Goal: Task Accomplishment & Management: Manage account settings

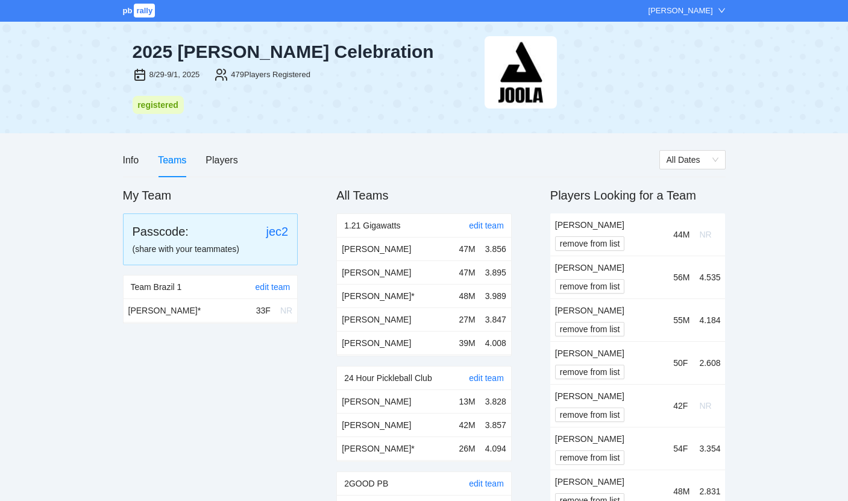
scroll to position [11570, 0]
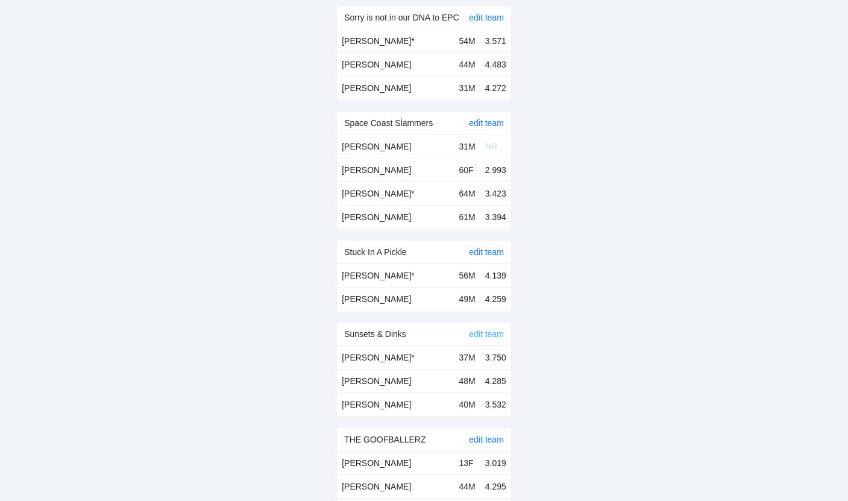
click at [481, 329] on link "edit team" at bounding box center [486, 334] width 35 height 10
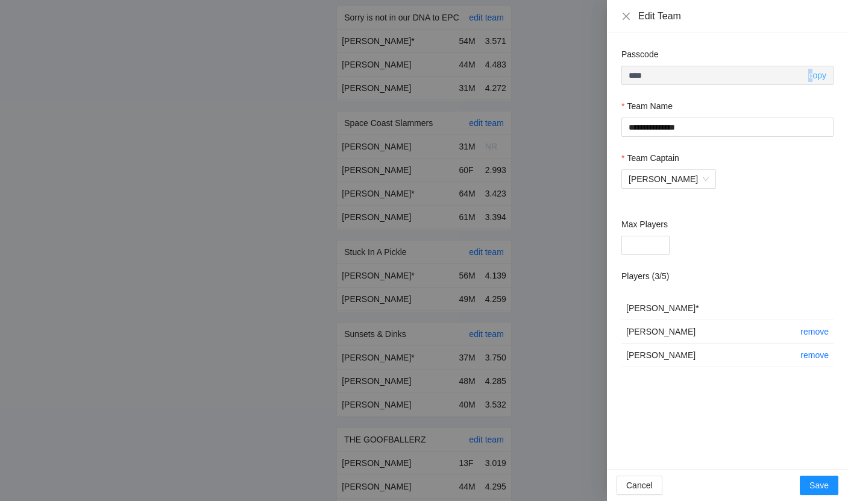
click at [810, 71] on link "copy" at bounding box center [817, 76] width 18 height 10
click at [820, 74] on link "copy" at bounding box center [817, 76] width 18 height 10
click at [803, 24] on div "Edit Team" at bounding box center [727, 16] width 241 height 33
click at [623, 20] on icon "close" at bounding box center [626, 16] width 10 height 10
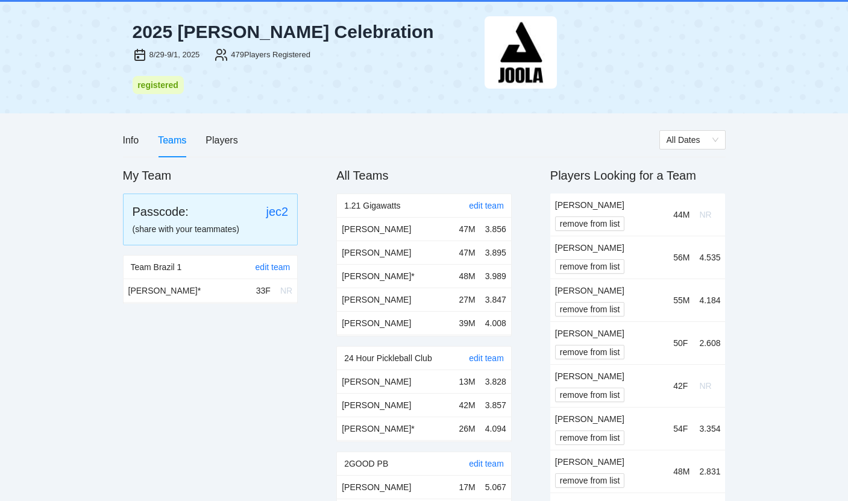
scroll to position [0, 0]
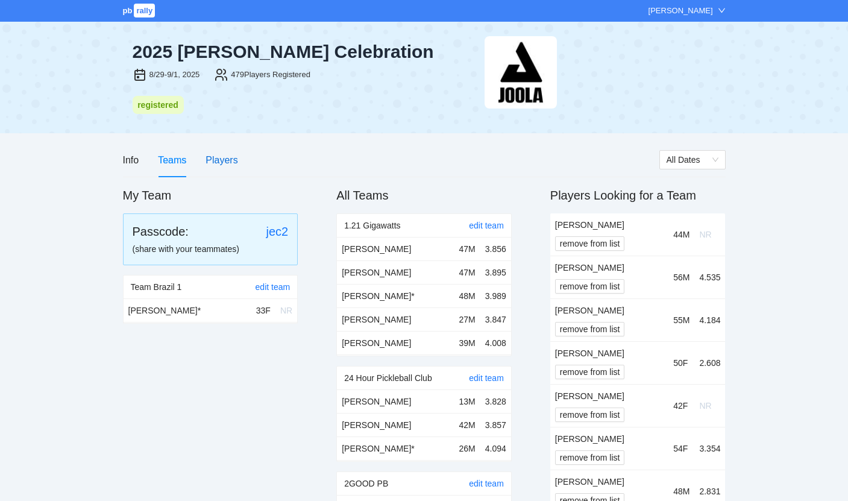
click at [214, 163] on div "Players" at bounding box center [221, 159] width 32 height 15
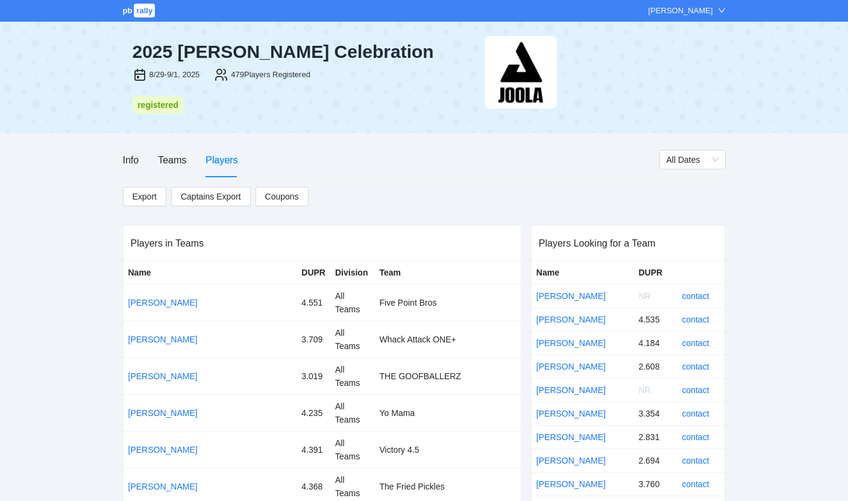
click at [362, 254] on div "Players in Teams" at bounding box center [322, 243] width 383 height 34
click at [172, 160] on div "Teams" at bounding box center [172, 159] width 28 height 15
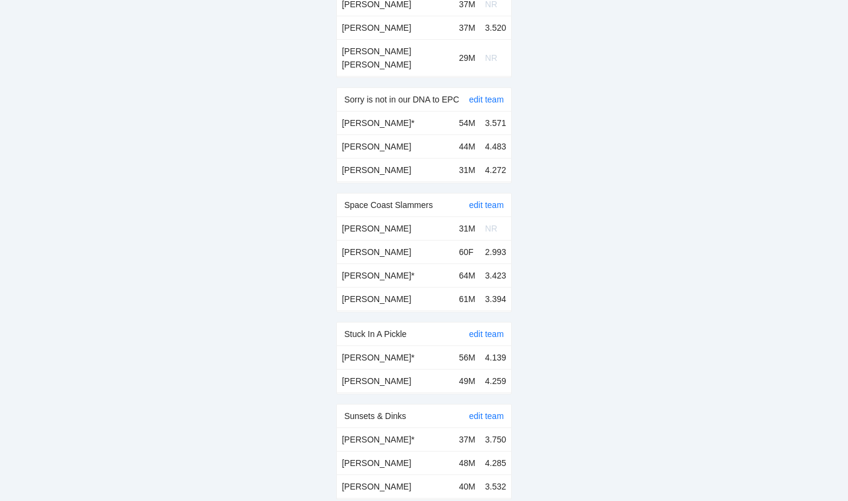
scroll to position [713, 0]
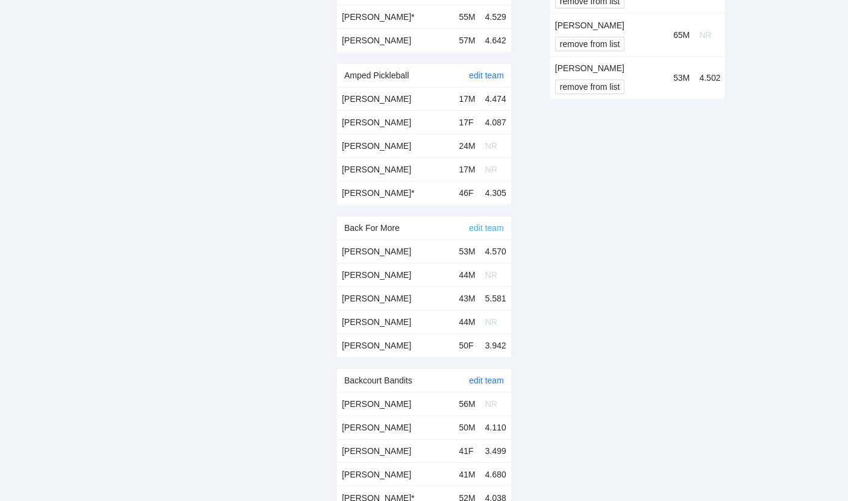
click at [487, 227] on link "edit team" at bounding box center [486, 228] width 35 height 10
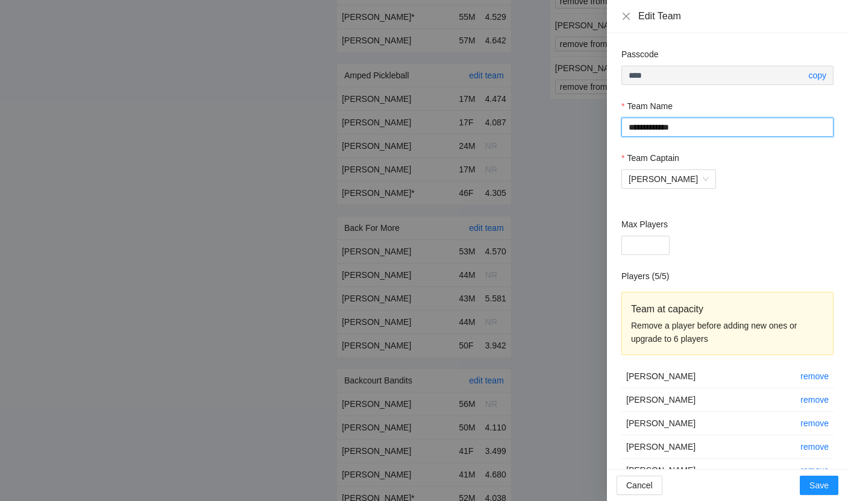
click at [688, 128] on input "**********" at bounding box center [727, 127] width 212 height 19
paste input "******"
type input "**********"
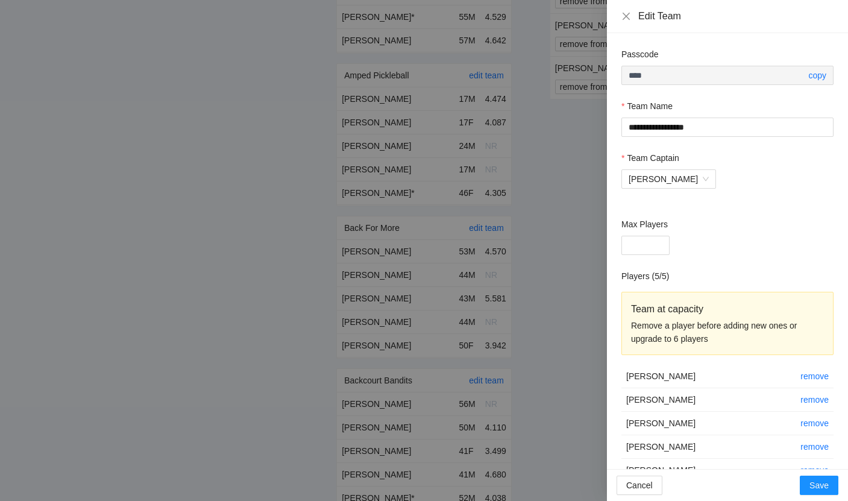
click at [753, 176] on div "[PERSON_NAME]" at bounding box center [727, 178] width 212 height 19
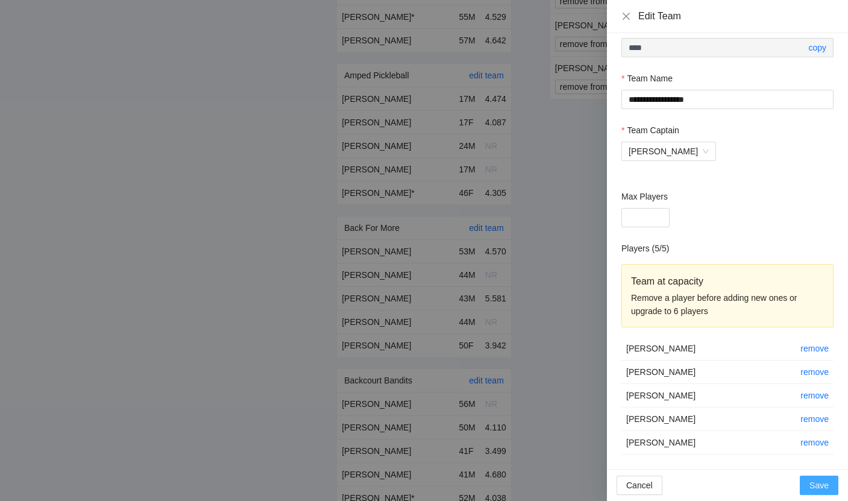
click at [816, 479] on span "Save" at bounding box center [818, 484] width 19 height 13
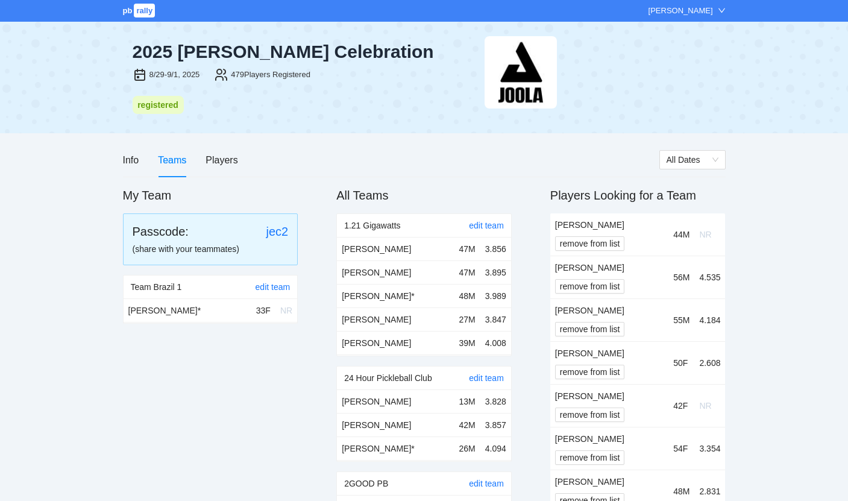
scroll to position [713, 0]
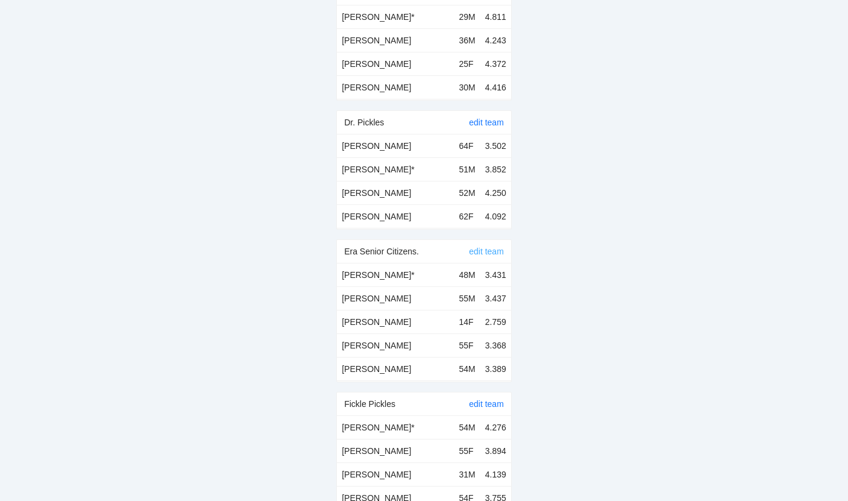
click at [482, 248] on link "edit team" at bounding box center [486, 251] width 35 height 10
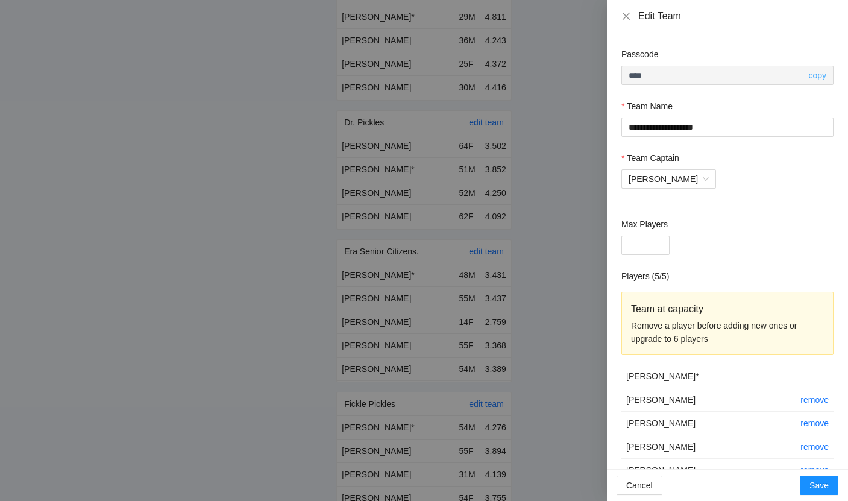
click at [811, 73] on link "copy" at bounding box center [817, 76] width 18 height 10
click at [624, 20] on icon "close" at bounding box center [626, 16] width 10 height 10
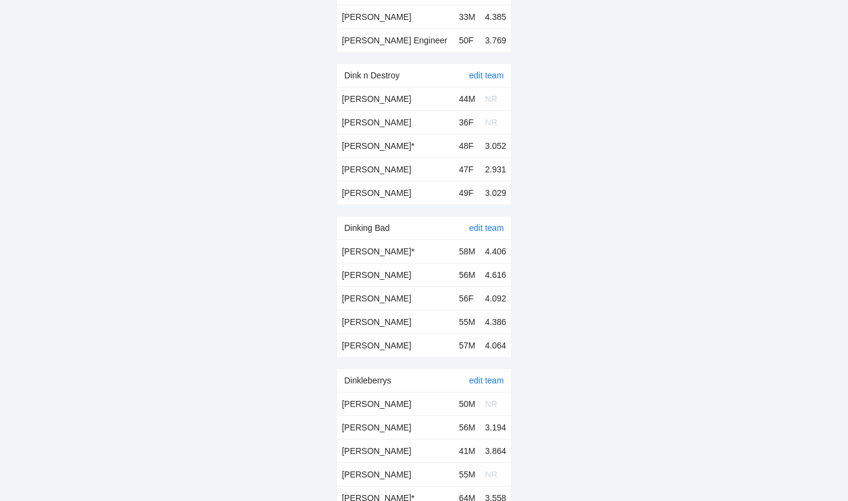
scroll to position [4008, 0]
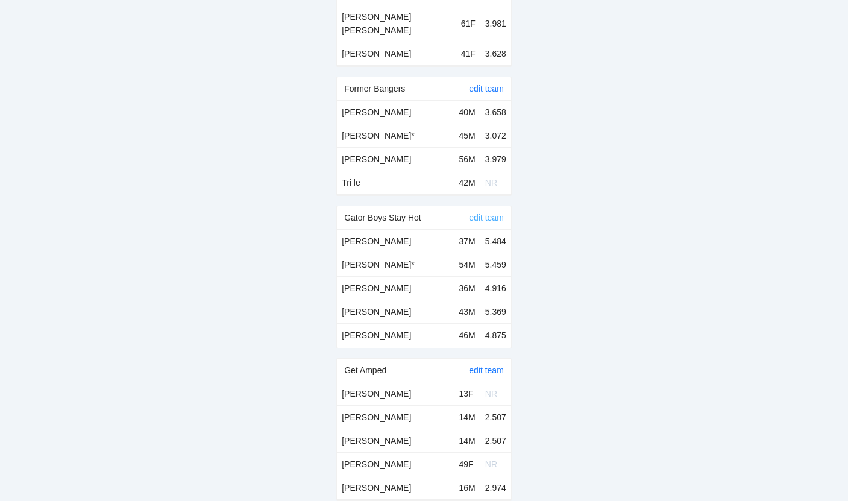
click at [481, 213] on link "edit team" at bounding box center [486, 218] width 35 height 10
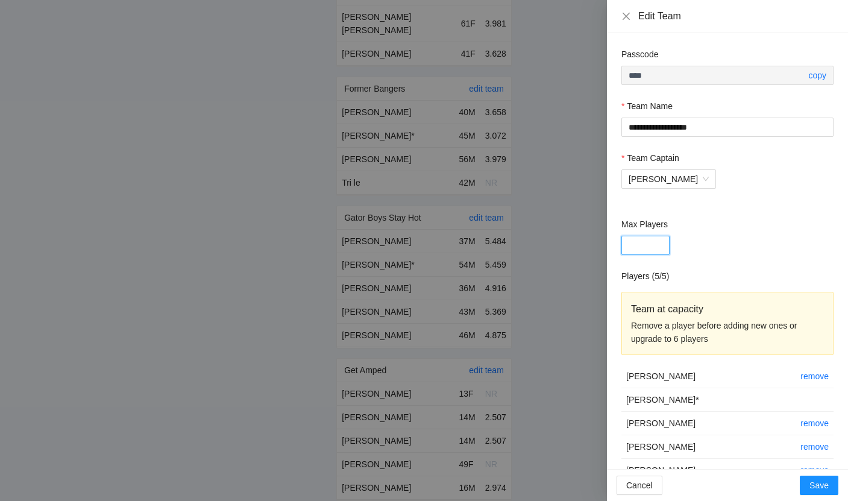
type input "*"
click at [655, 239] on input "*" at bounding box center [645, 245] width 48 height 19
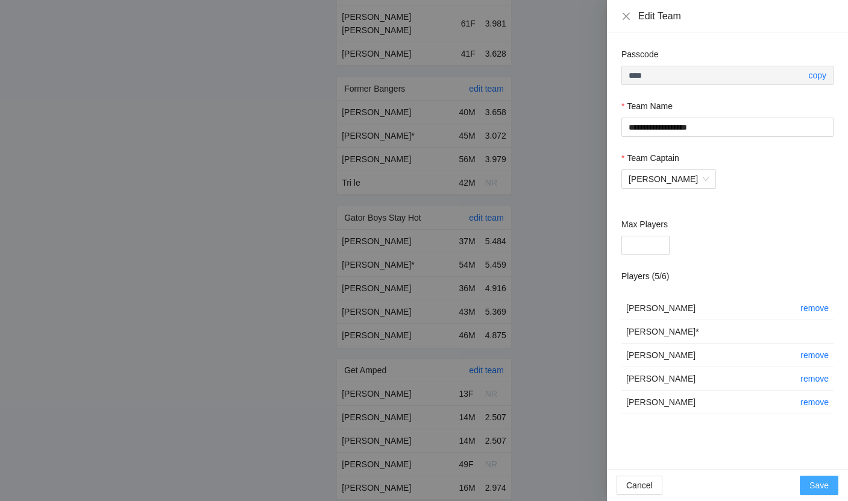
click at [823, 479] on span "Save" at bounding box center [818, 484] width 19 height 13
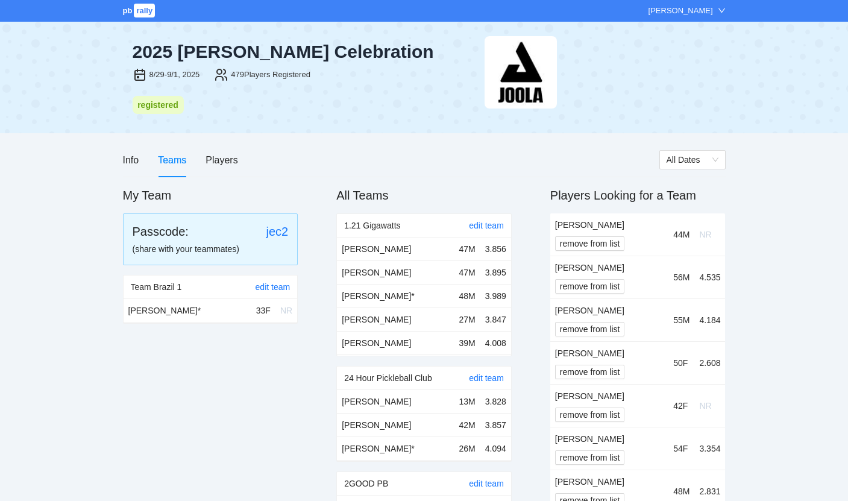
scroll to position [4008, 0]
